Goal: Task Accomplishment & Management: Use online tool/utility

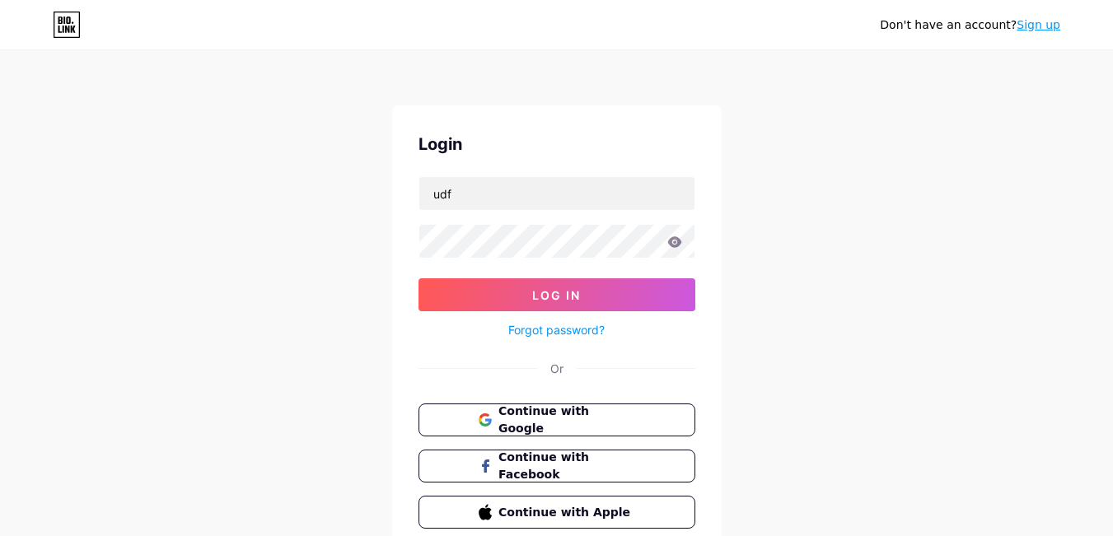
click at [574, 184] on input "udf" at bounding box center [556, 193] width 275 height 33
type input "unipeoficial"
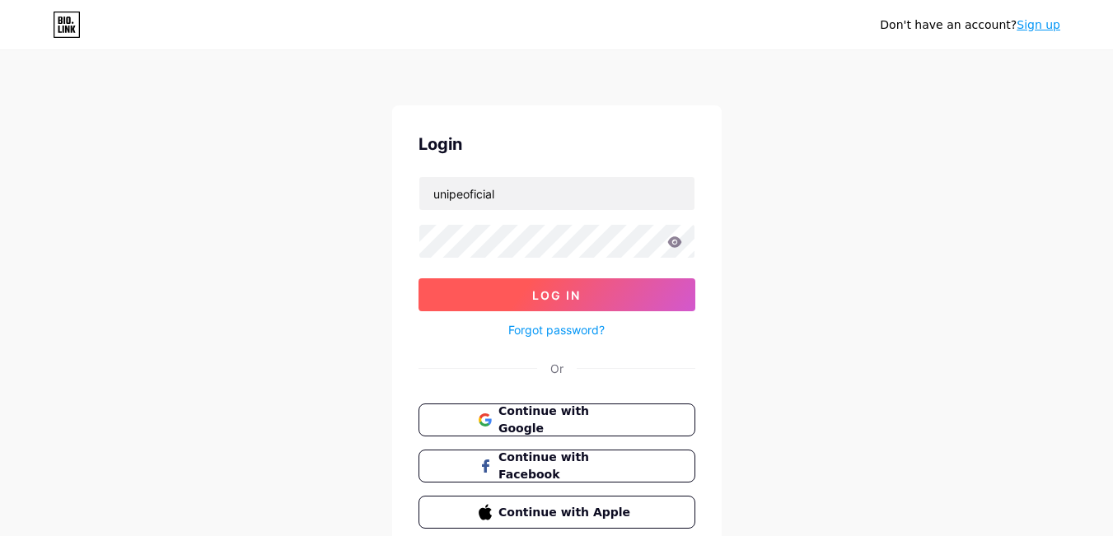
click at [653, 297] on button "Log In" at bounding box center [557, 295] width 277 height 33
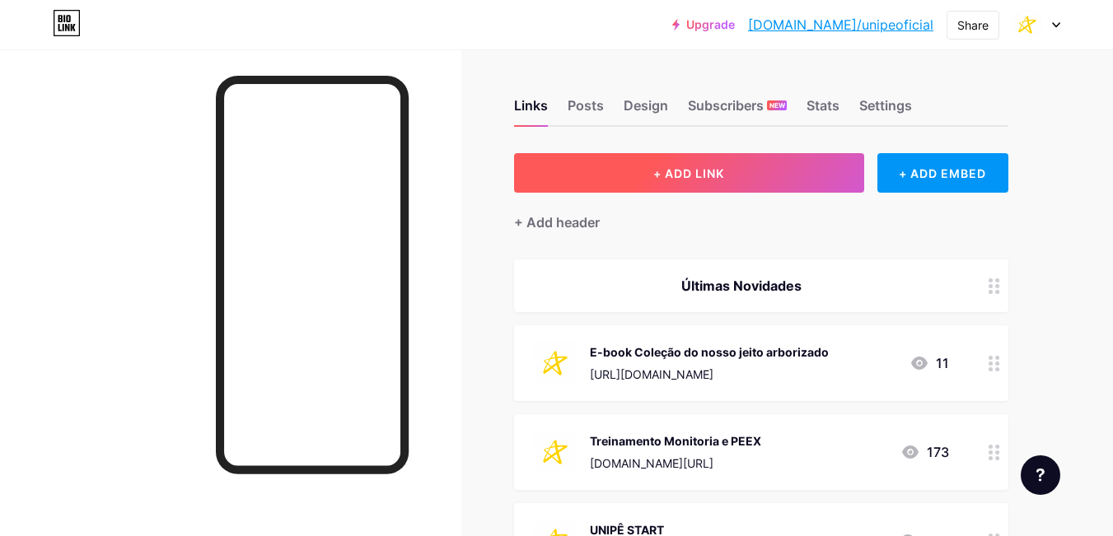
click at [766, 175] on button "+ ADD LINK" at bounding box center [689, 173] width 350 height 40
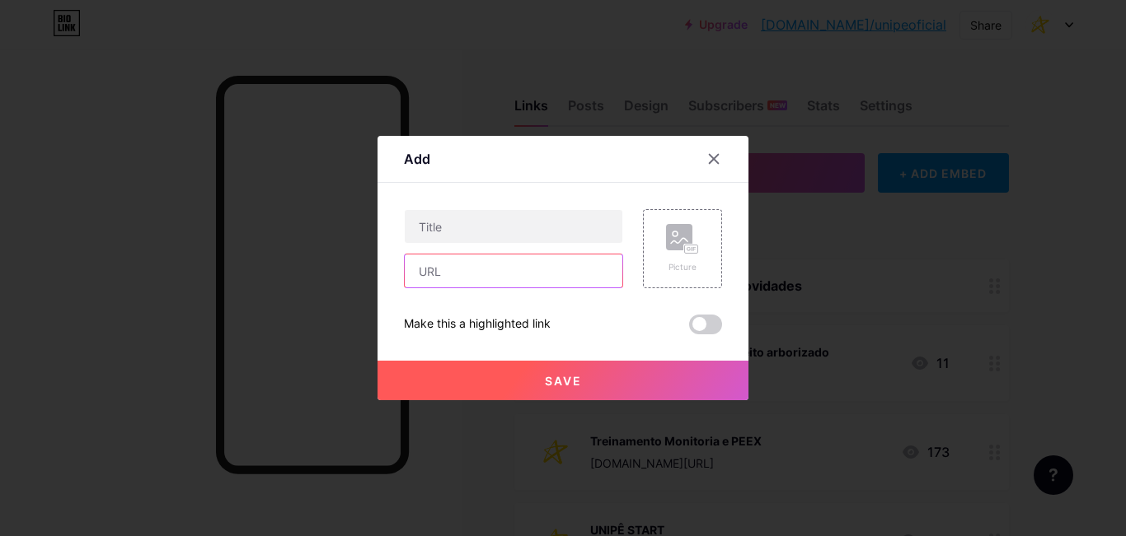
click at [515, 270] on input "text" at bounding box center [514, 271] width 218 height 33
paste input "[URL][DOMAIN_NAME]"
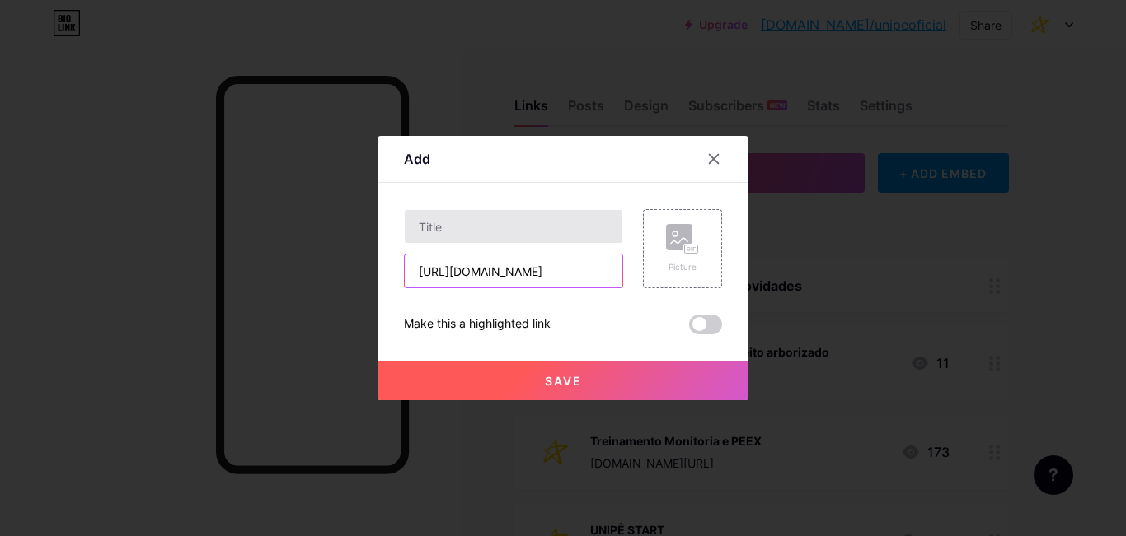
type input "[URL][DOMAIN_NAME]"
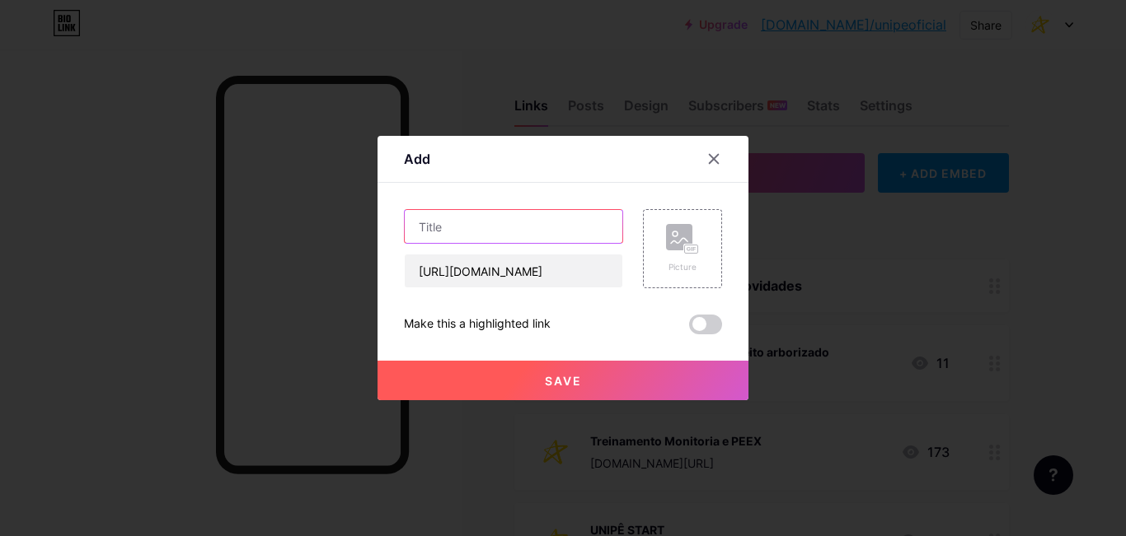
click at [517, 234] on input "text" at bounding box center [514, 226] width 218 height 33
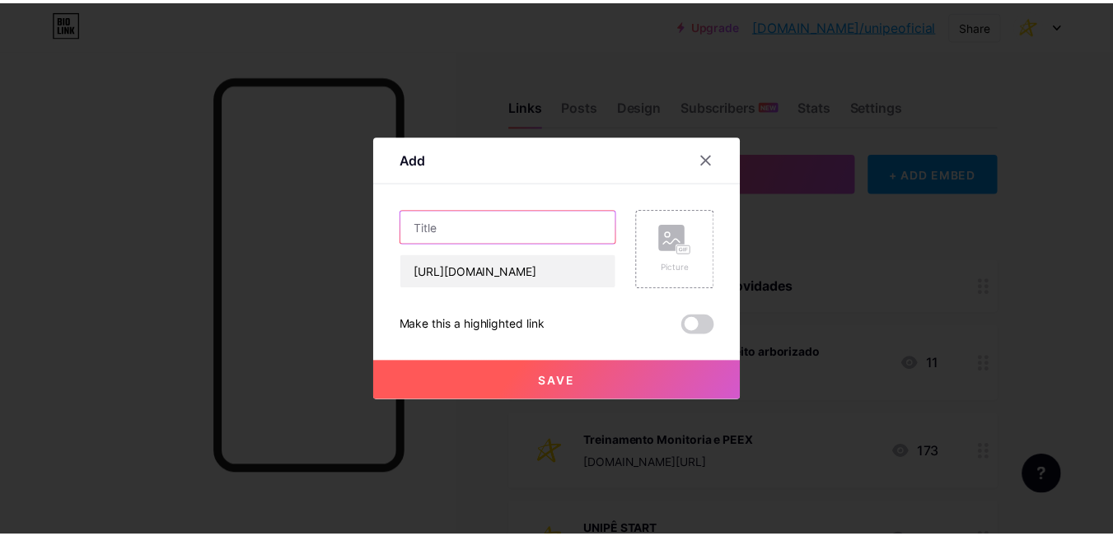
scroll to position [0, 0]
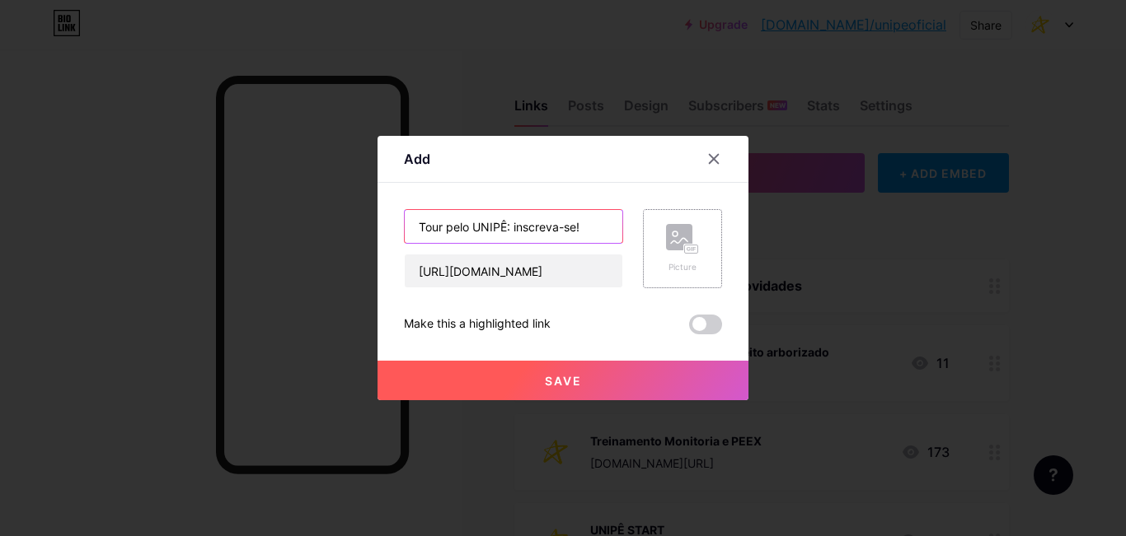
type input "Tour pelo UNIPÊ: inscreva-se!"
click at [693, 232] on div "Picture" at bounding box center [682, 248] width 79 height 79
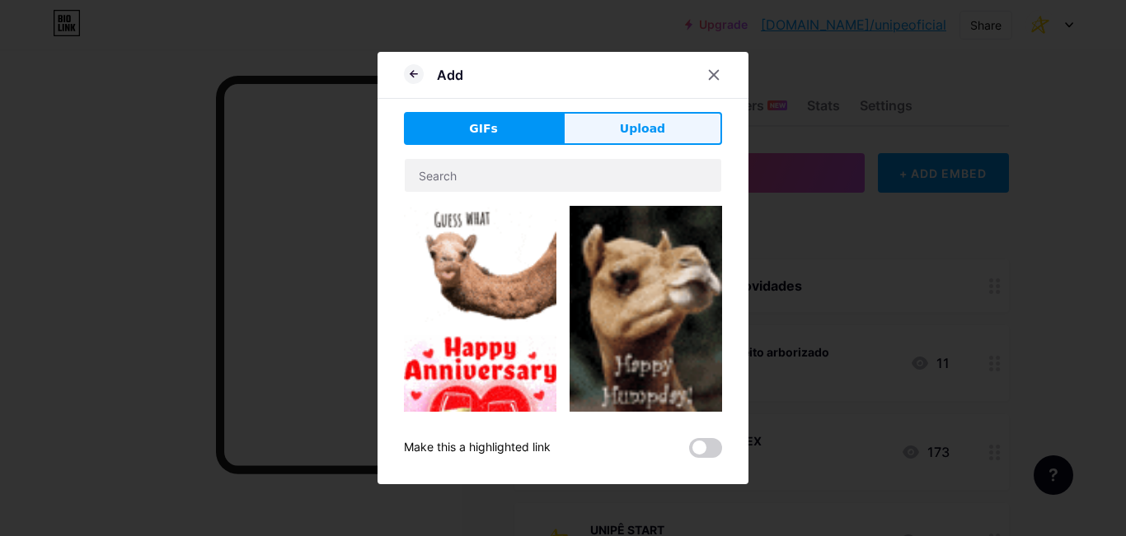
click at [630, 134] on span "Upload" at bounding box center [642, 128] width 45 height 17
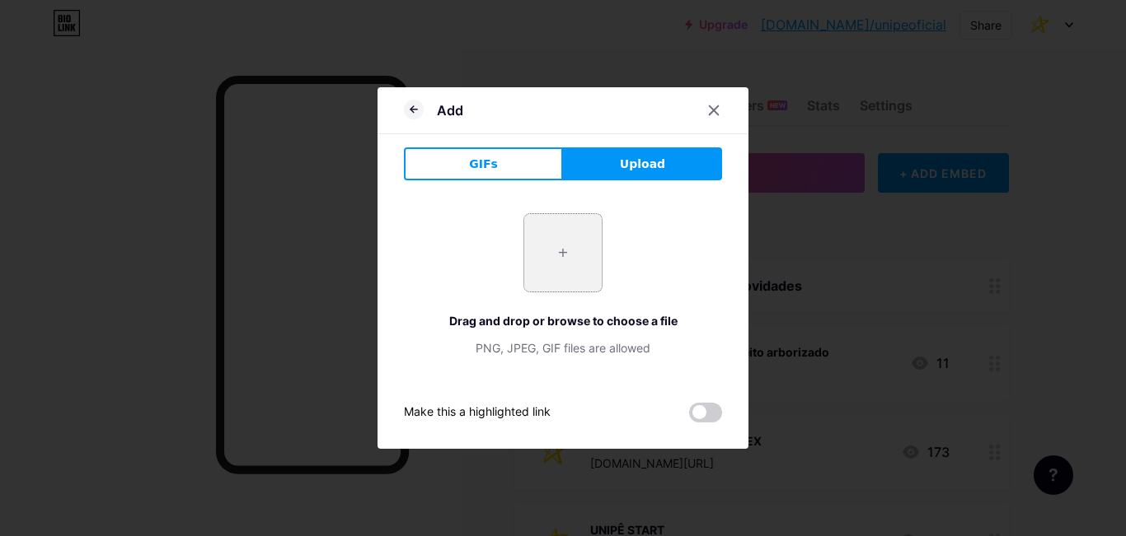
click at [571, 248] on input "file" at bounding box center [562, 252] width 77 height 77
type input "C:\fakepath\fass_unipe-ig.png"
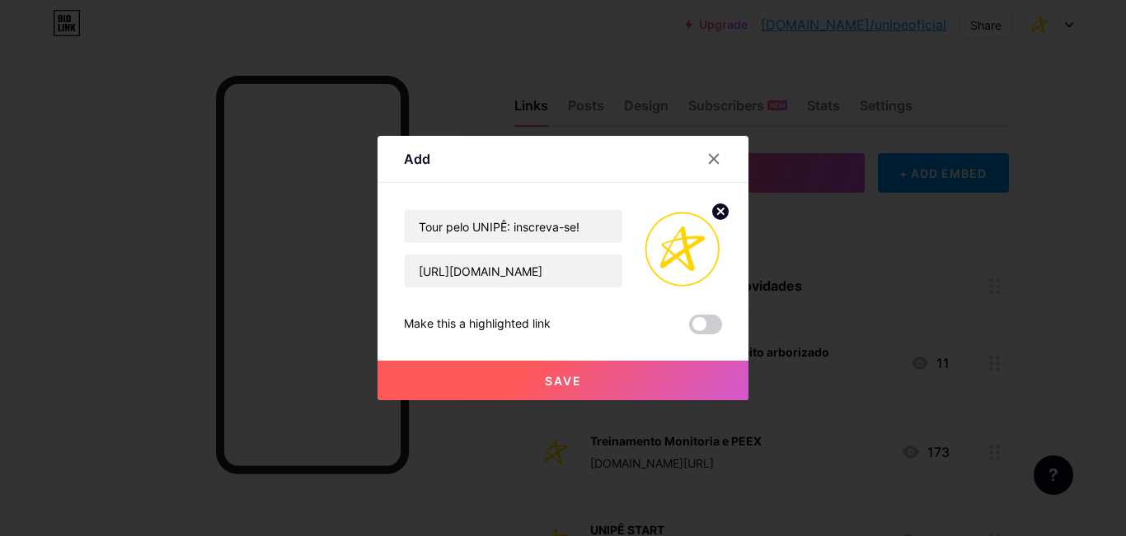
click at [549, 379] on span "Save" at bounding box center [563, 381] width 37 height 14
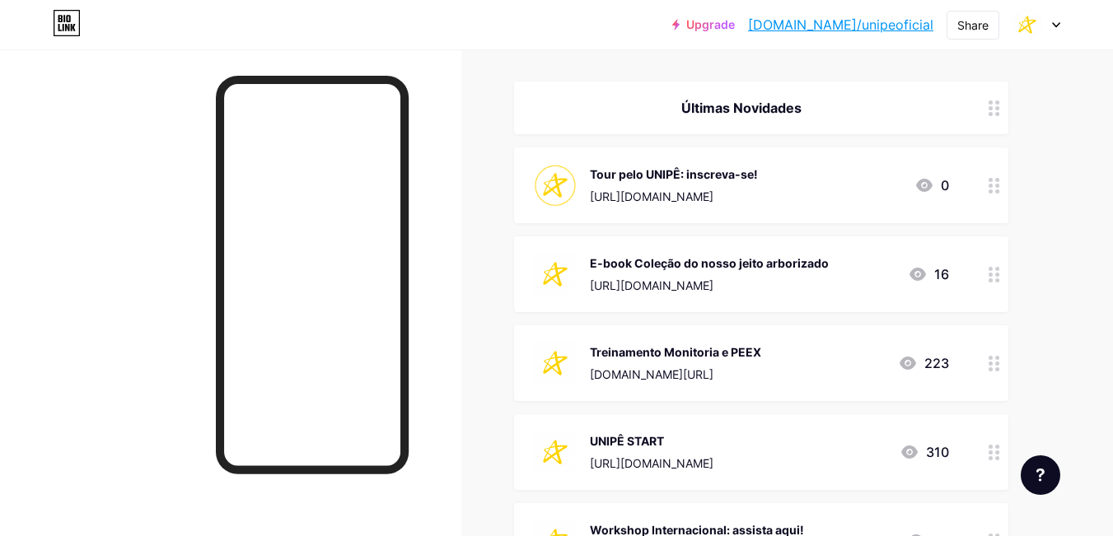
scroll to position [165, 0]
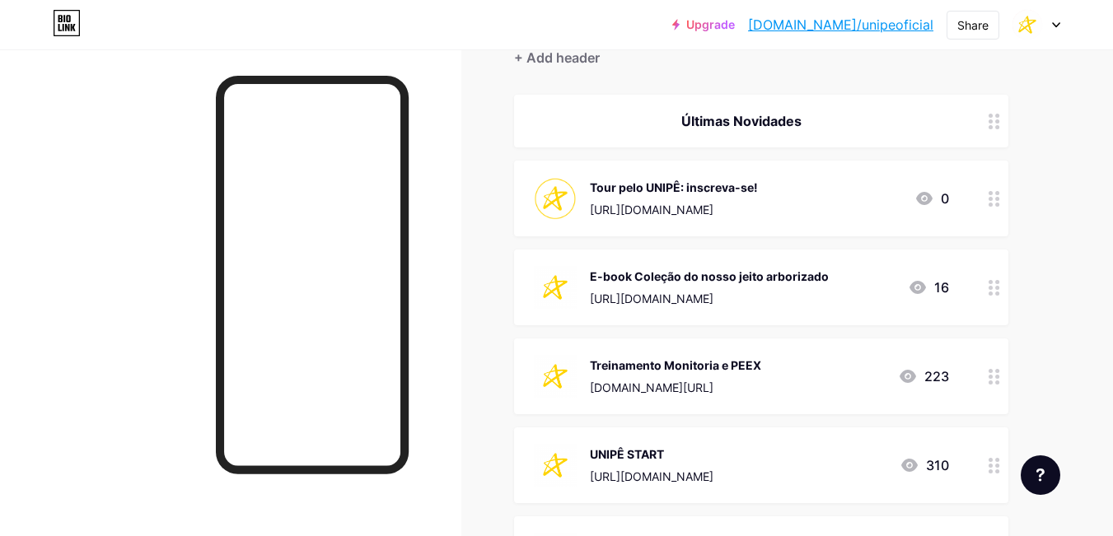
click at [572, 198] on img at bounding box center [555, 198] width 43 height 43
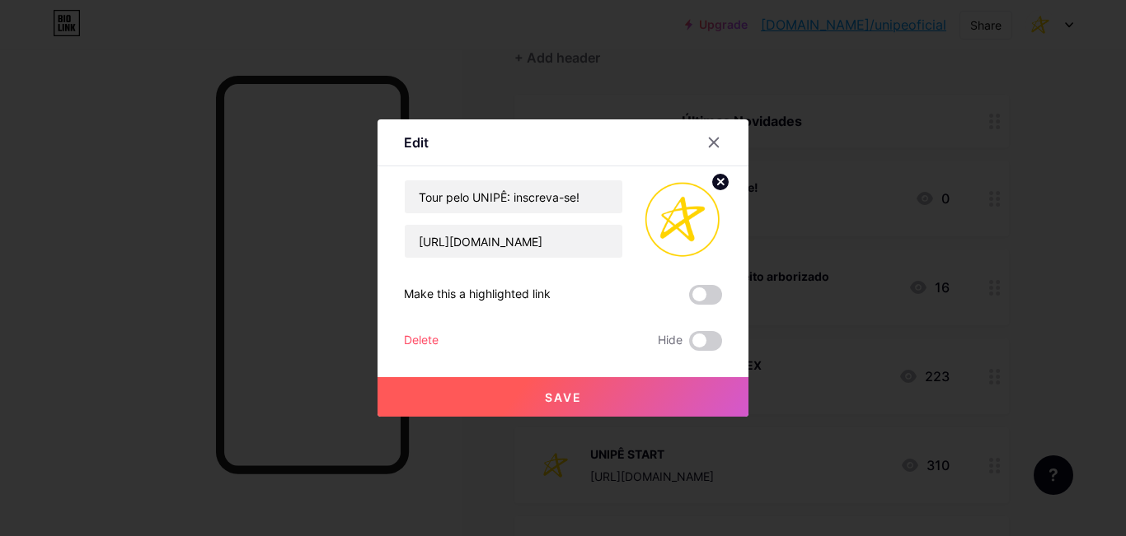
click at [673, 215] on img at bounding box center [682, 219] width 79 height 79
click at [718, 180] on icon at bounding box center [721, 182] width 6 height 6
click at [702, 225] on div "Picture" at bounding box center [682, 219] width 79 height 79
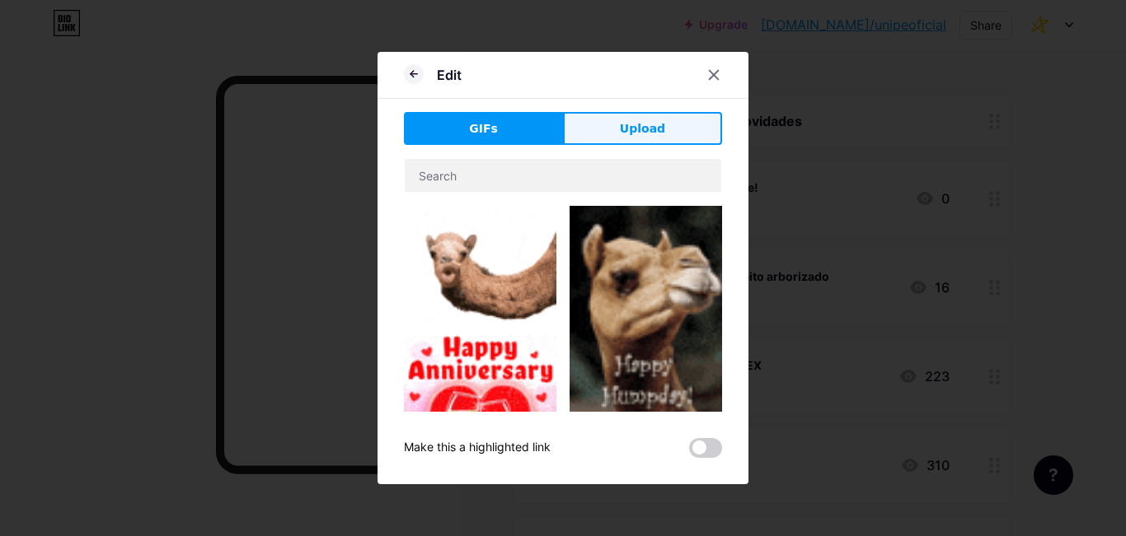
click at [700, 124] on button "Upload" at bounding box center [642, 128] width 159 height 33
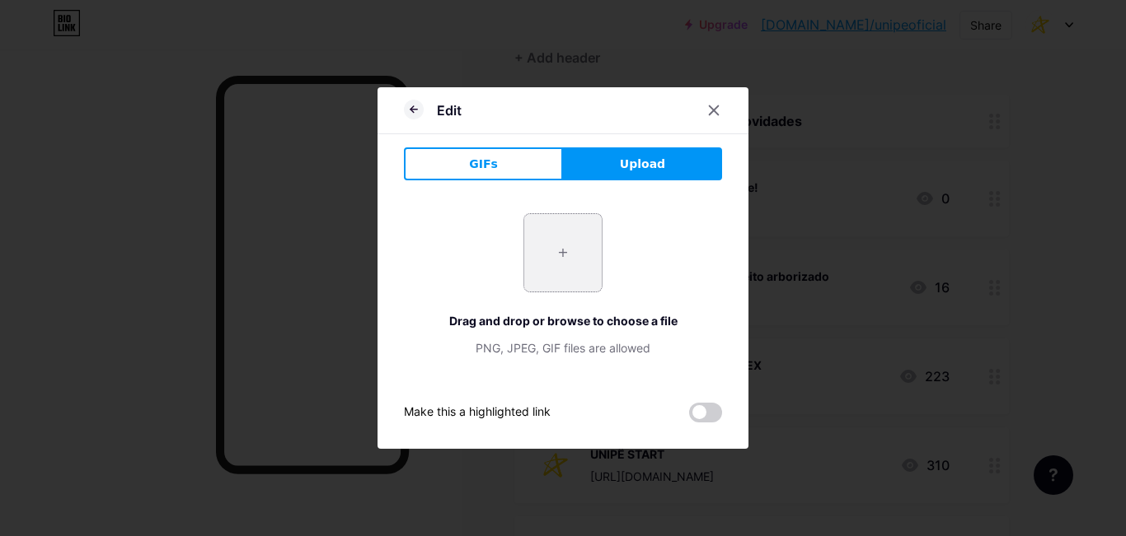
click at [544, 254] on input "file" at bounding box center [562, 252] width 77 height 77
type input "C:\fakepath\fass_unipe.png"
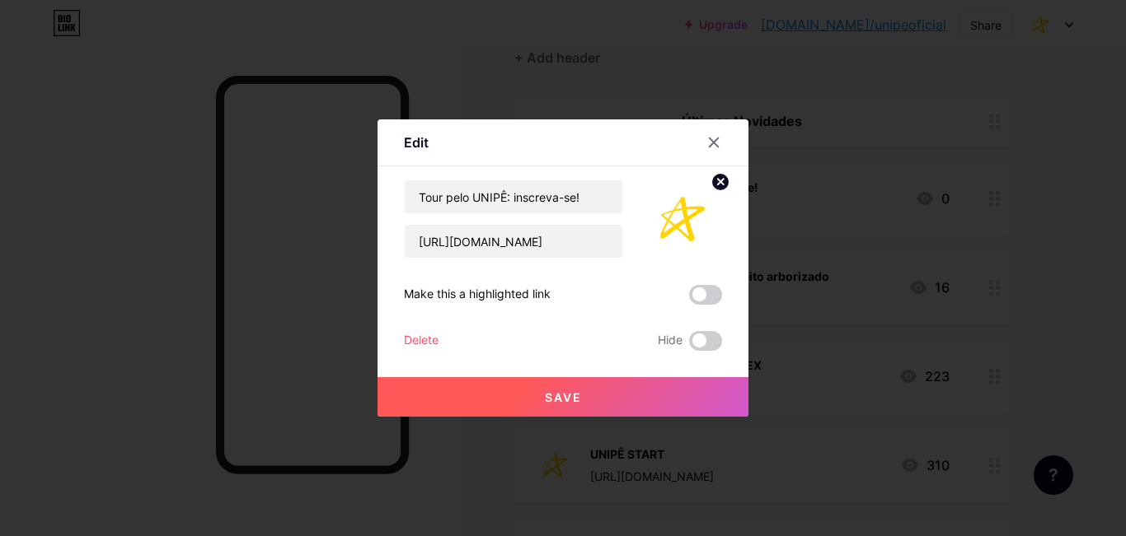
click at [638, 395] on button "Save" at bounding box center [562, 397] width 371 height 40
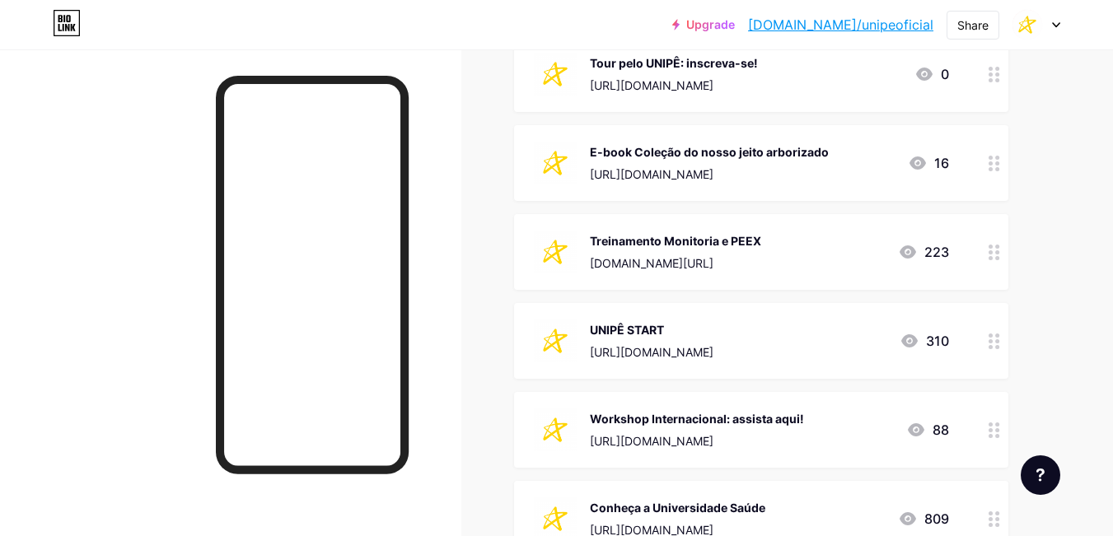
scroll to position [330, 0]
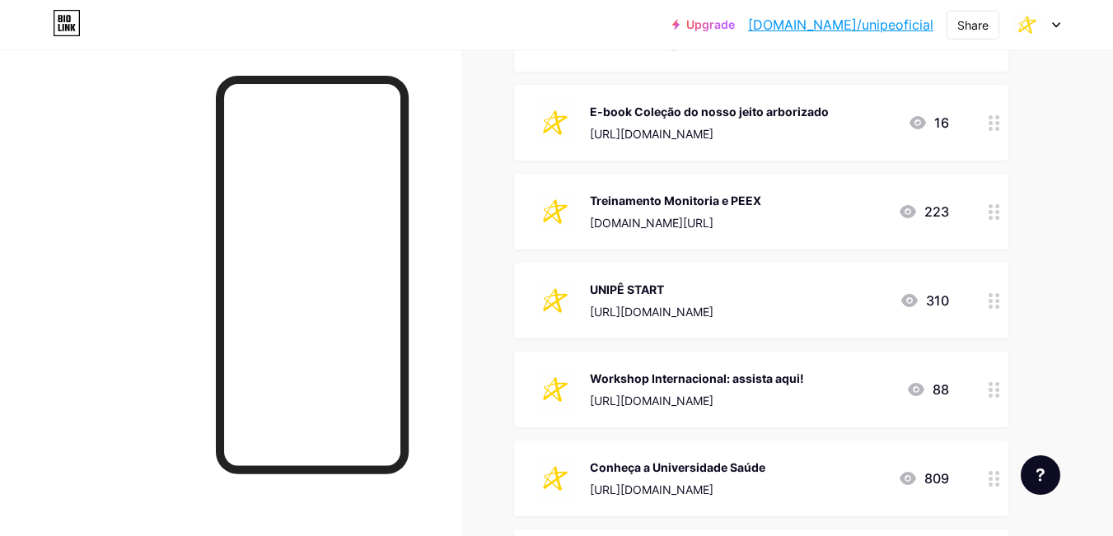
click at [816, 386] on div "Workshop Internacional: assista aqui! [URL][DOMAIN_NAME] 88" at bounding box center [741, 389] width 415 height 43
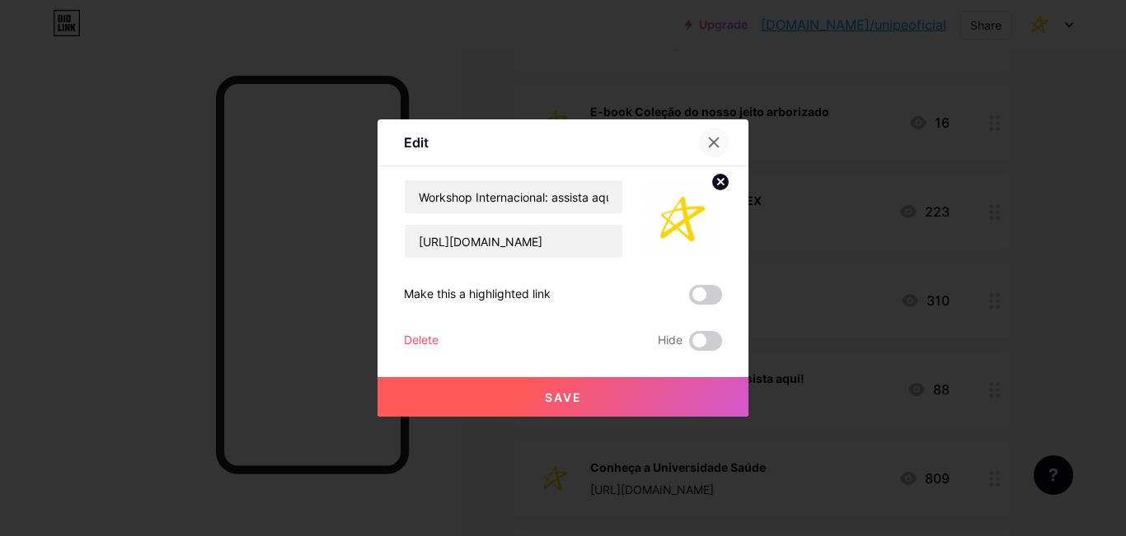
click at [713, 137] on icon at bounding box center [713, 142] width 13 height 13
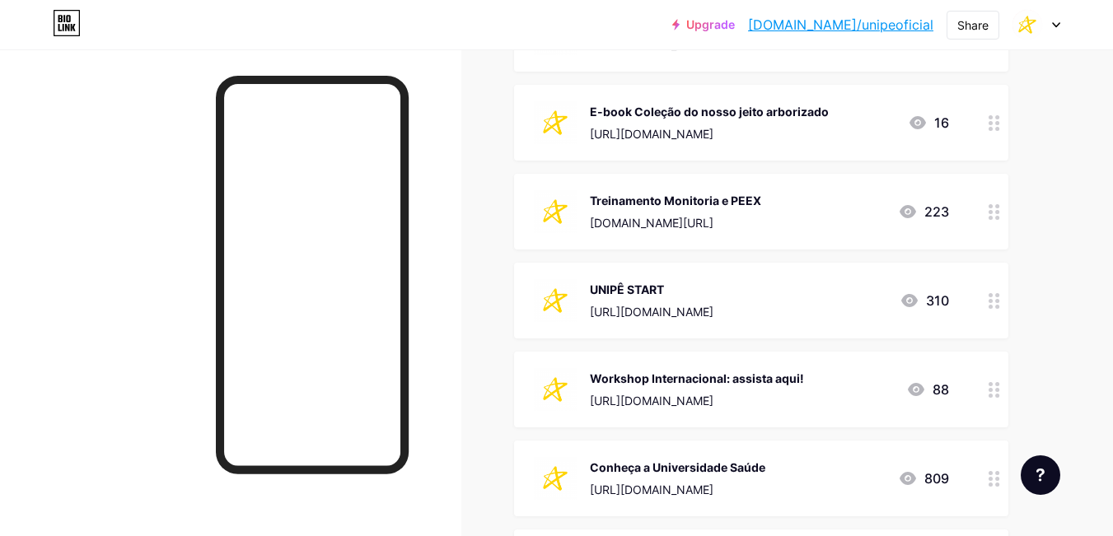
click at [697, 380] on div "Workshop Internacional: assista aqui!" at bounding box center [697, 378] width 214 height 17
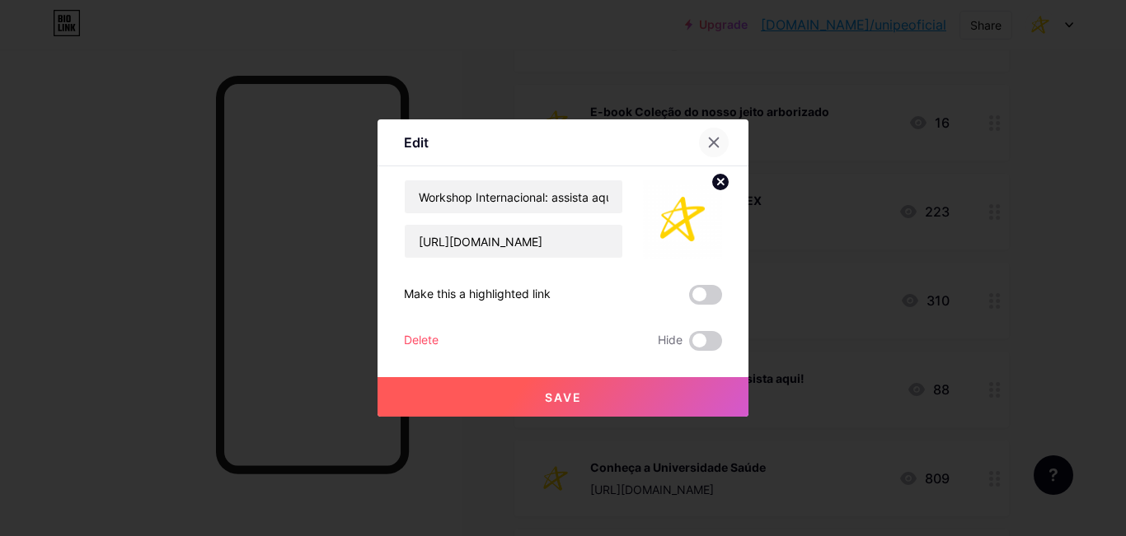
click at [711, 130] on div at bounding box center [714, 143] width 30 height 30
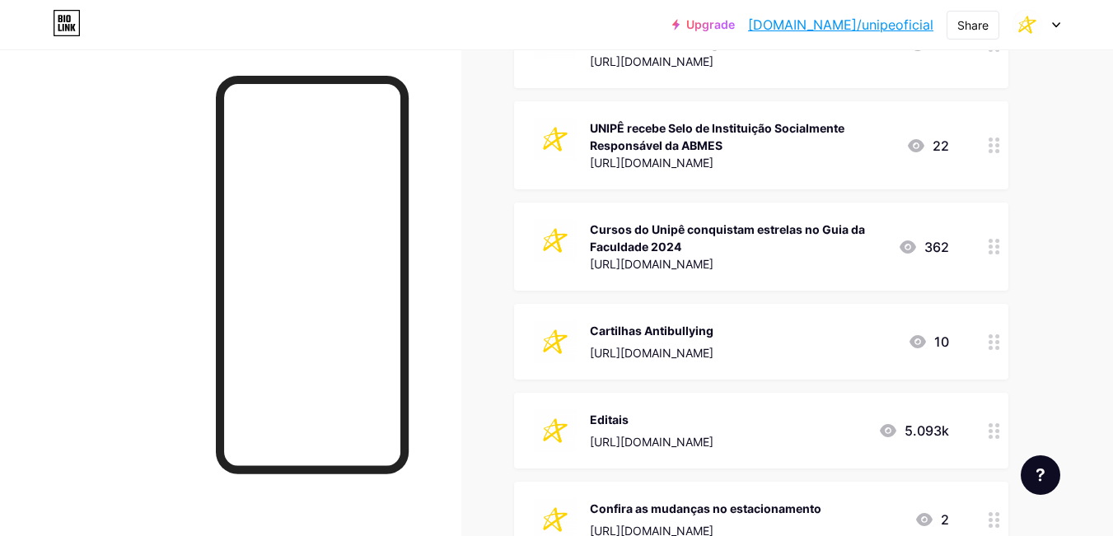
scroll to position [1319, 0]
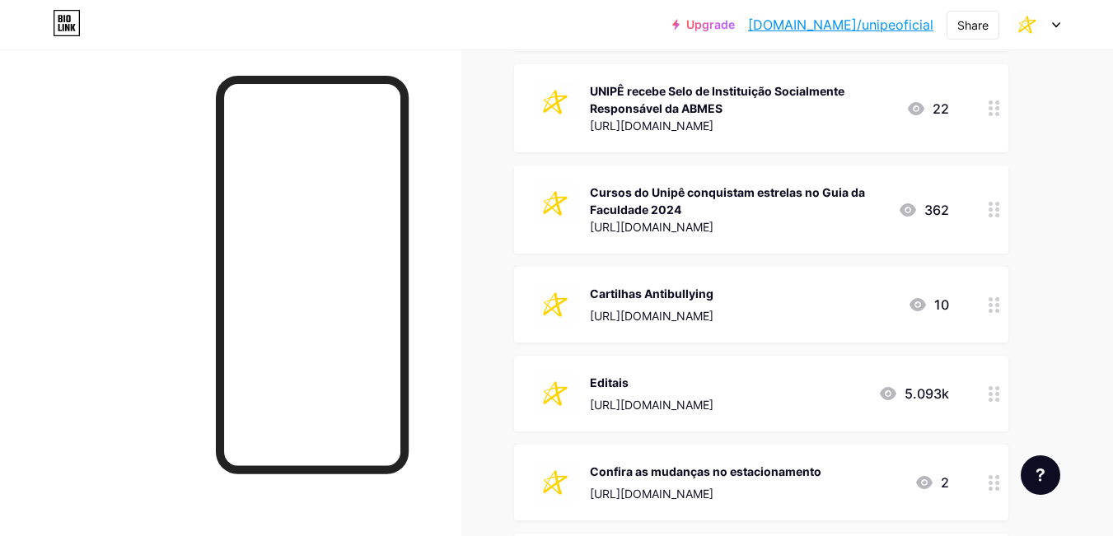
click at [988, 320] on div at bounding box center [995, 305] width 28 height 76
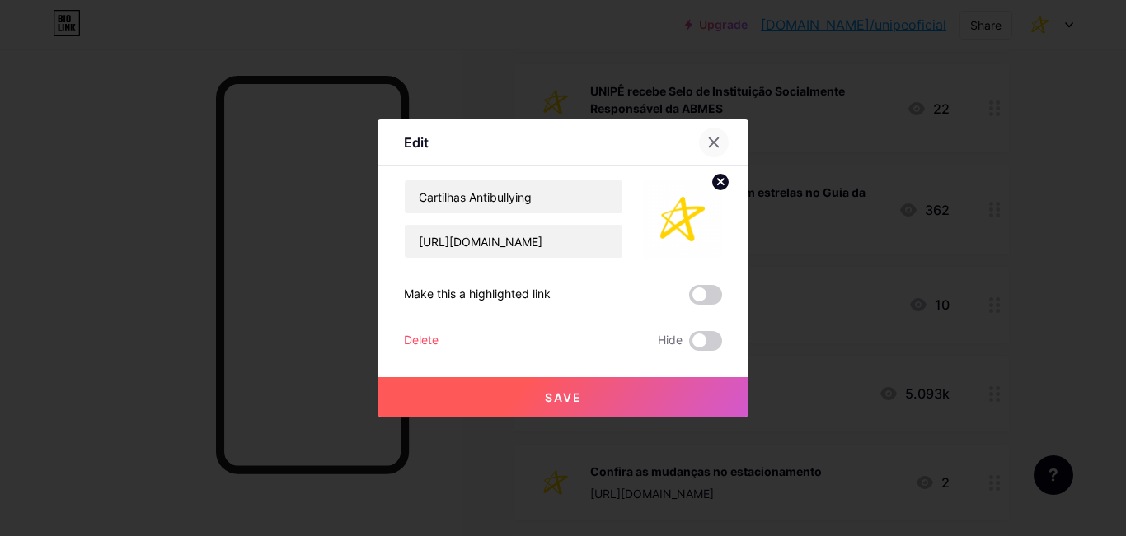
click at [710, 143] on icon at bounding box center [713, 142] width 13 height 13
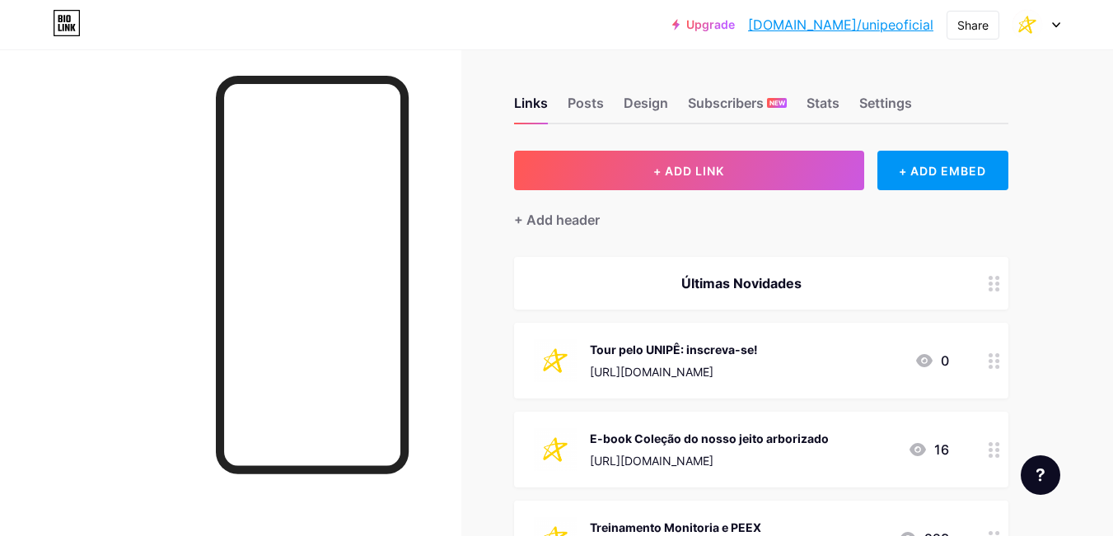
scroll to position [0, 0]
